Goal: Transaction & Acquisition: Purchase product/service

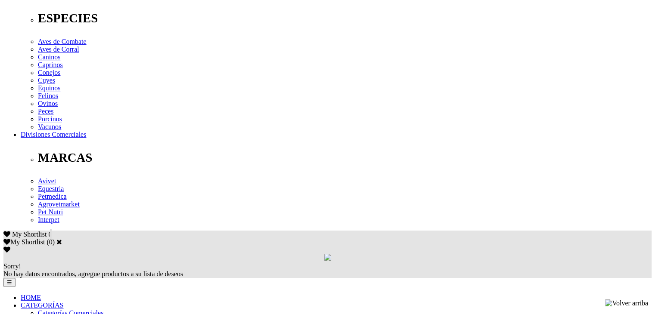
scroll to position [344, 0]
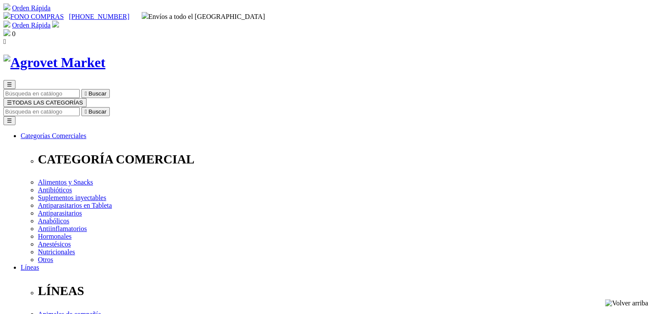
select select "0"
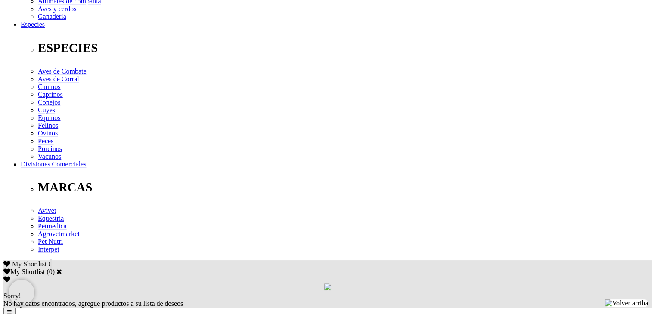
scroll to position [215, 0]
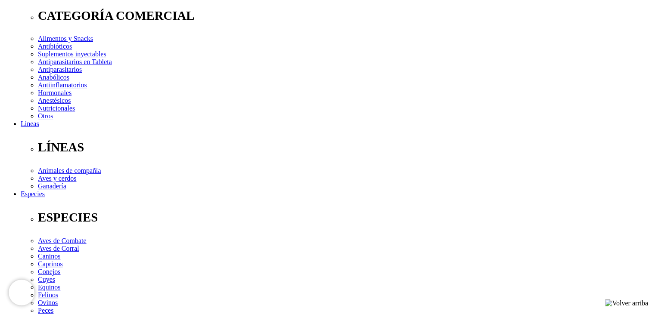
scroll to position [129, 0]
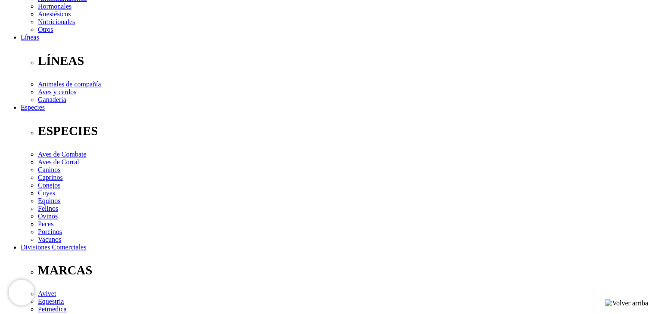
scroll to position [215, 0]
